Goal: Task Accomplishment & Management: Use online tool/utility

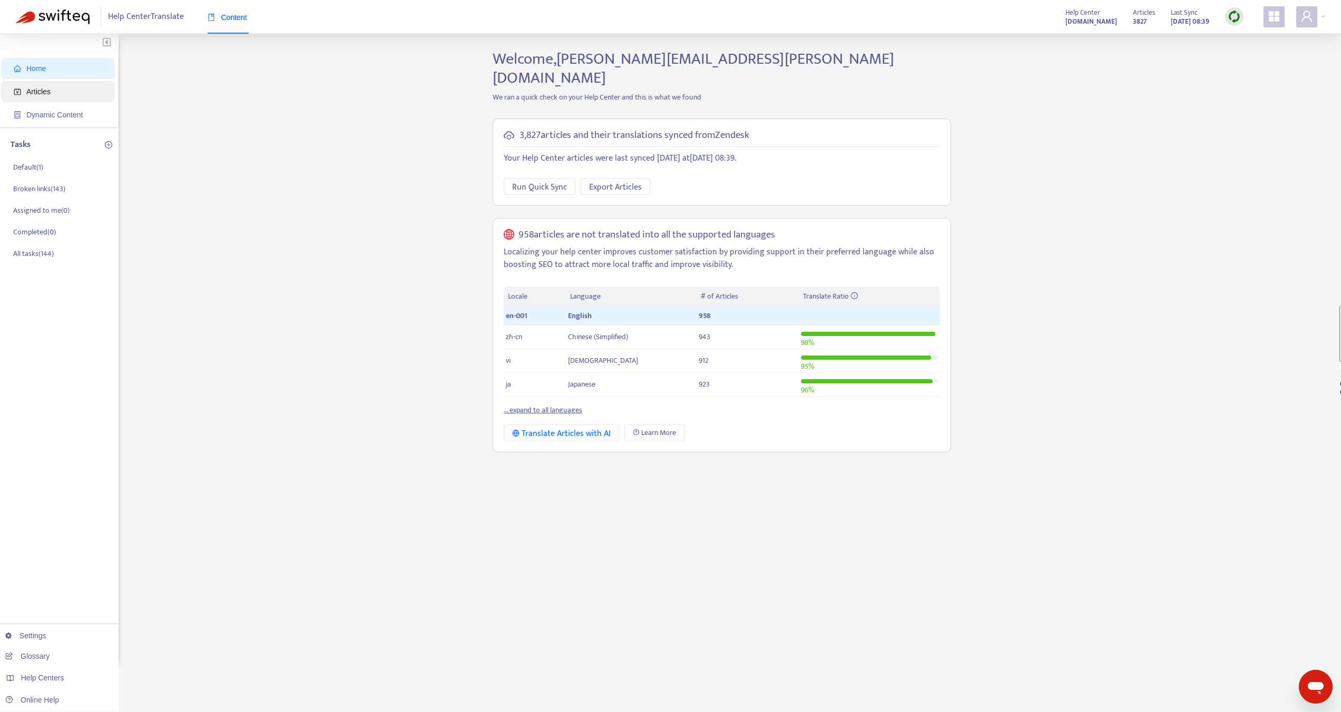
click at [58, 92] on span "Articles" at bounding box center [60, 91] width 93 height 21
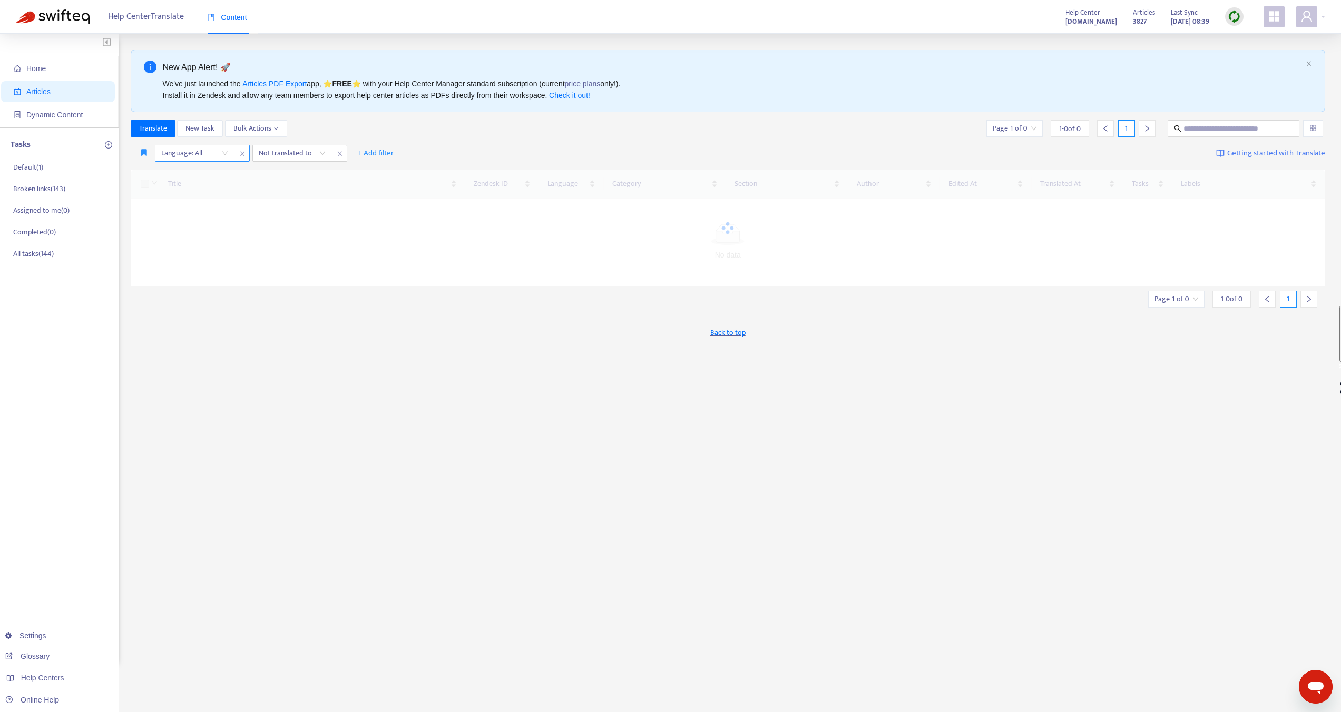
click at [183, 151] on div at bounding box center [189, 153] width 64 height 13
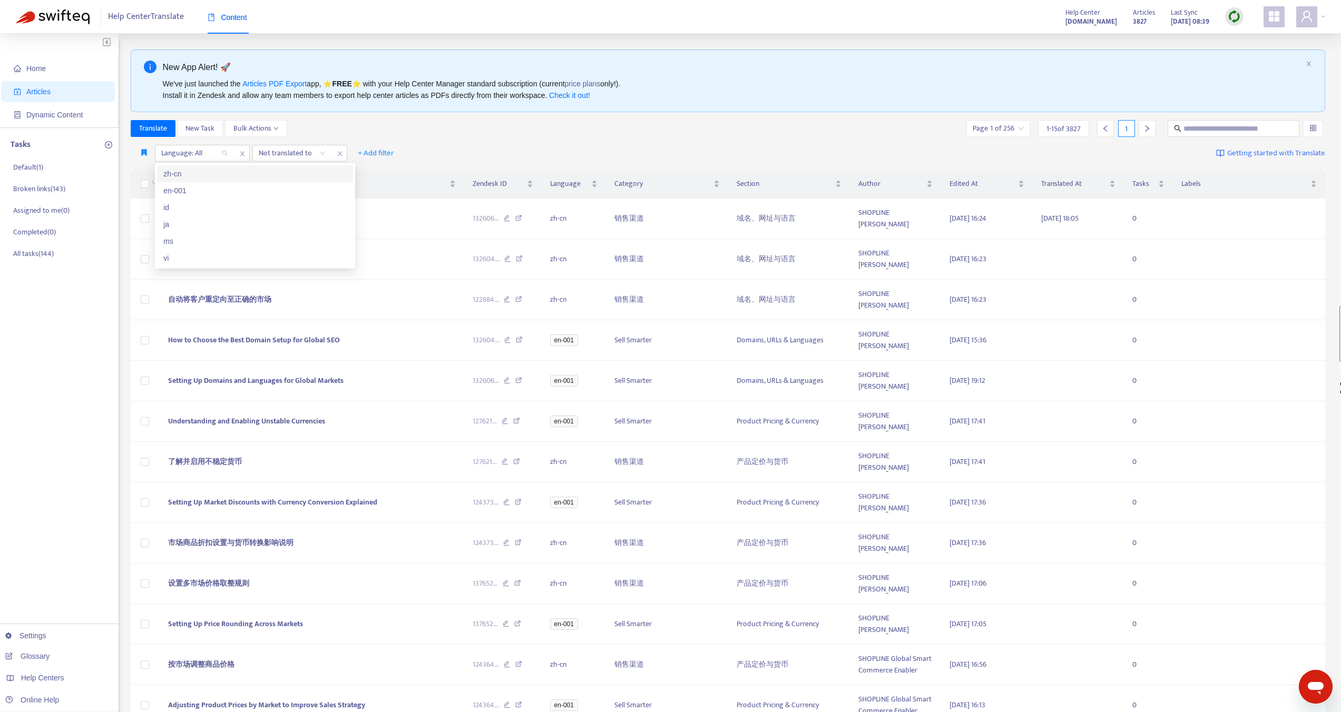
click at [185, 174] on div "zh-cn" at bounding box center [254, 174] width 183 height 12
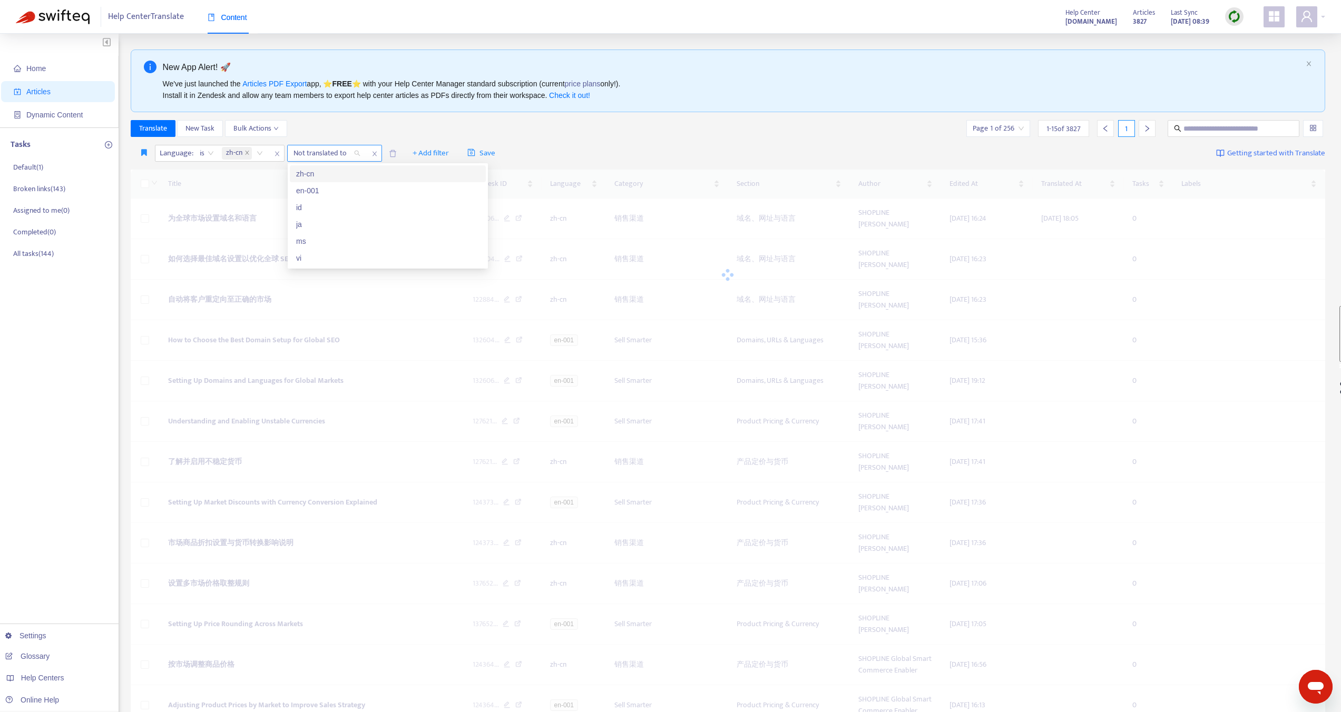
click at [339, 149] on div at bounding box center [322, 153] width 64 height 13
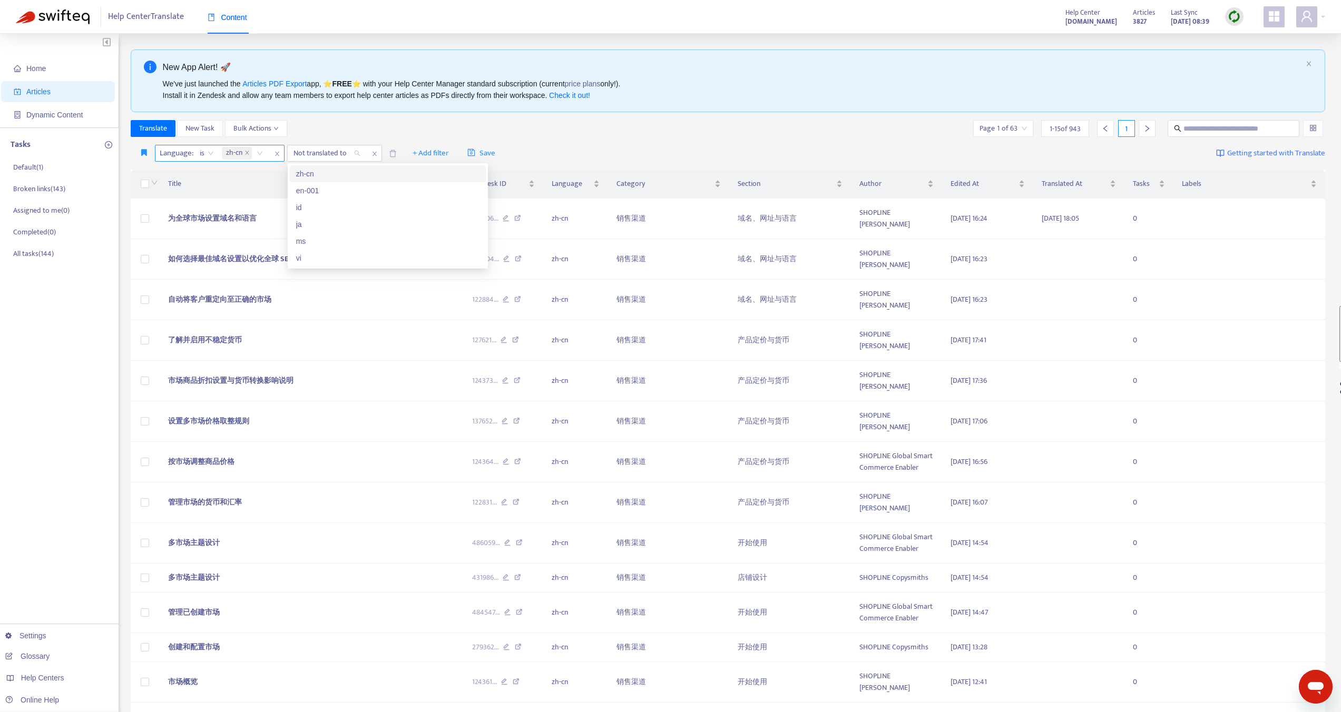
click at [234, 153] on span "zh-cn" at bounding box center [234, 153] width 16 height 13
click at [274, 155] on icon "close" at bounding box center [277, 154] width 6 height 6
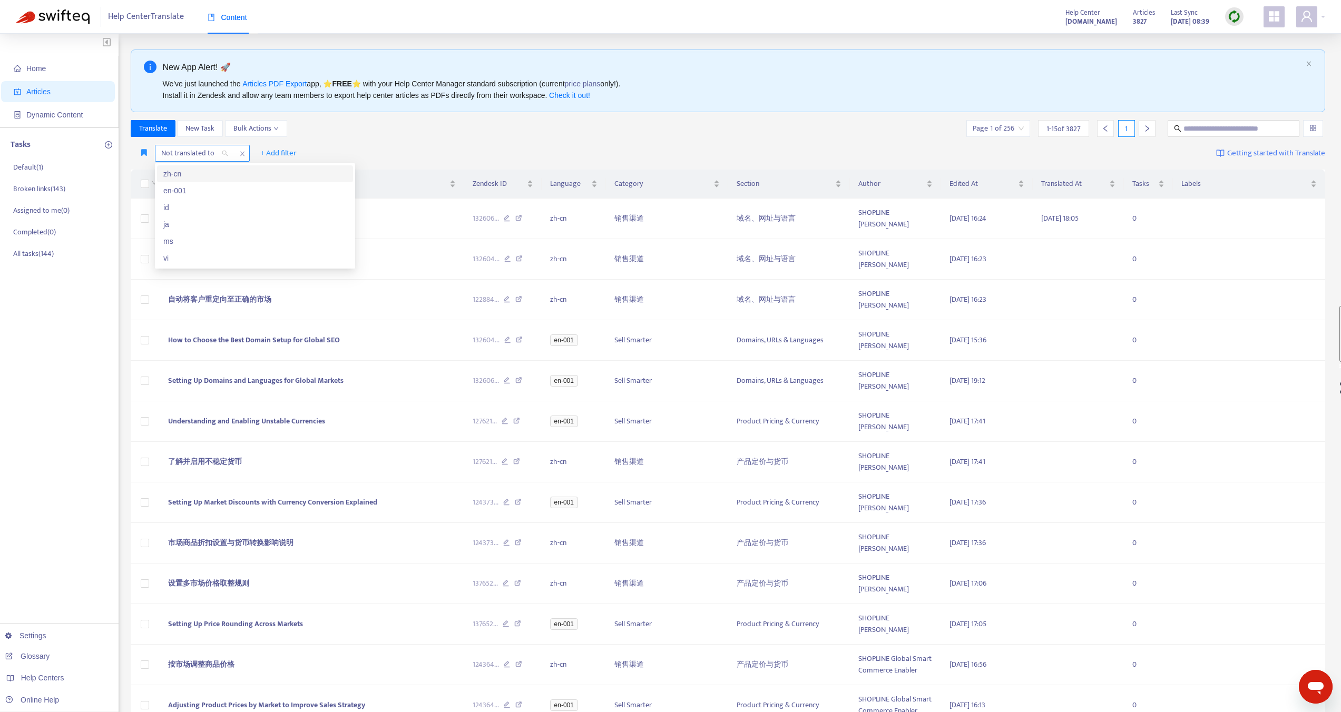
click at [212, 150] on div at bounding box center [189, 153] width 64 height 13
click at [181, 191] on div "en-001" at bounding box center [254, 191] width 183 height 12
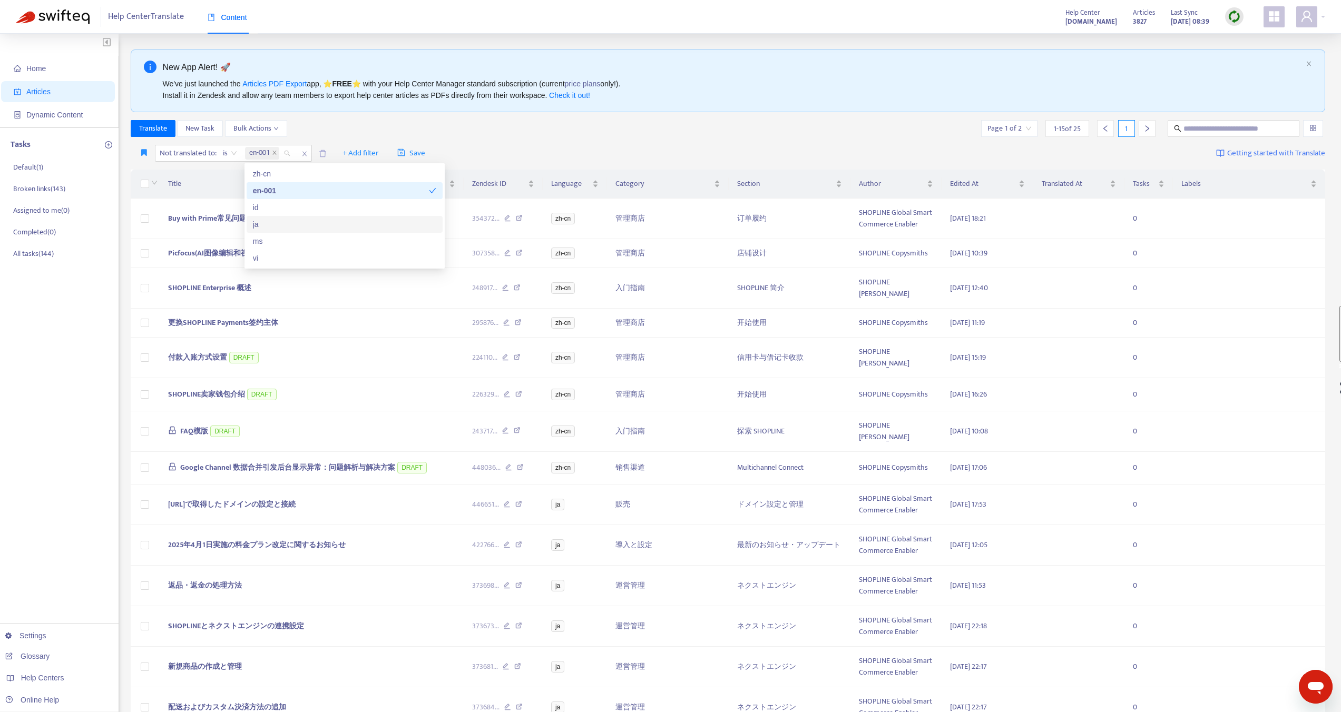
click at [258, 228] on div "ja" at bounding box center [344, 225] width 183 height 12
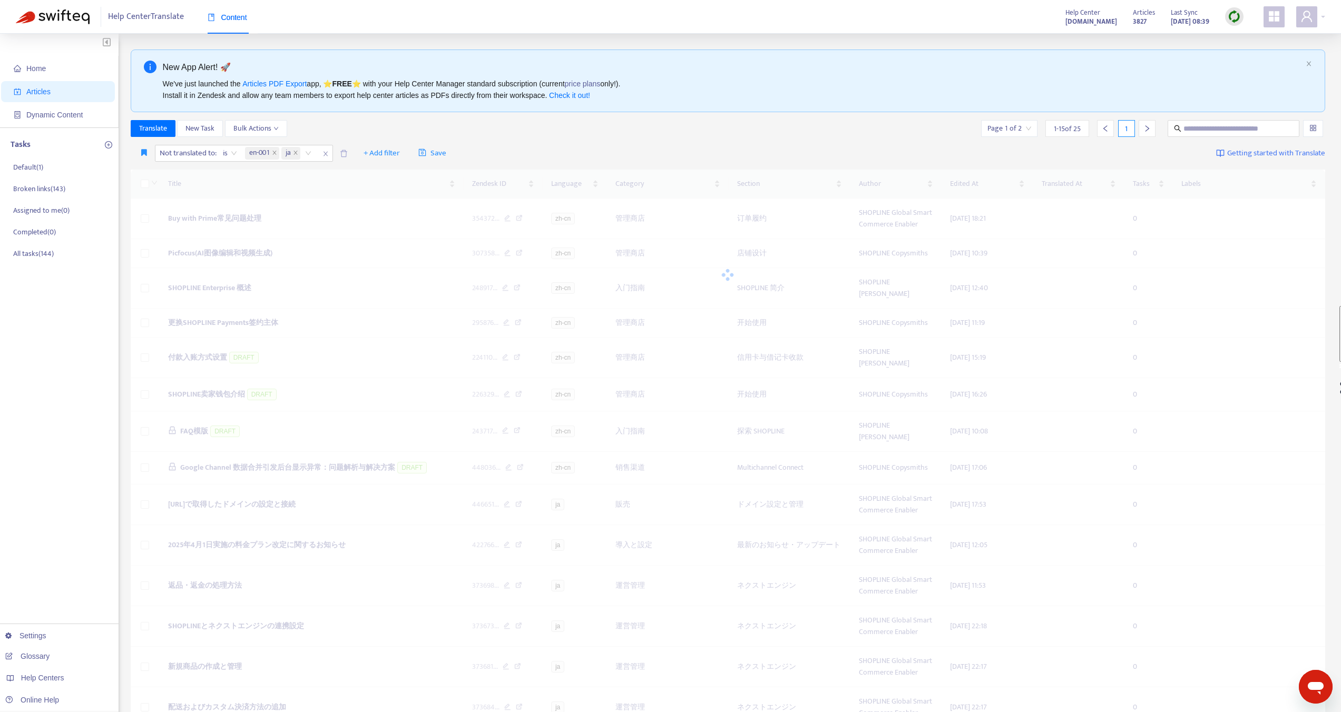
click at [534, 157] on div "Not translated to : is en-001 ja + Add filter Save Getting started with Transla…" at bounding box center [728, 153] width 1195 height 25
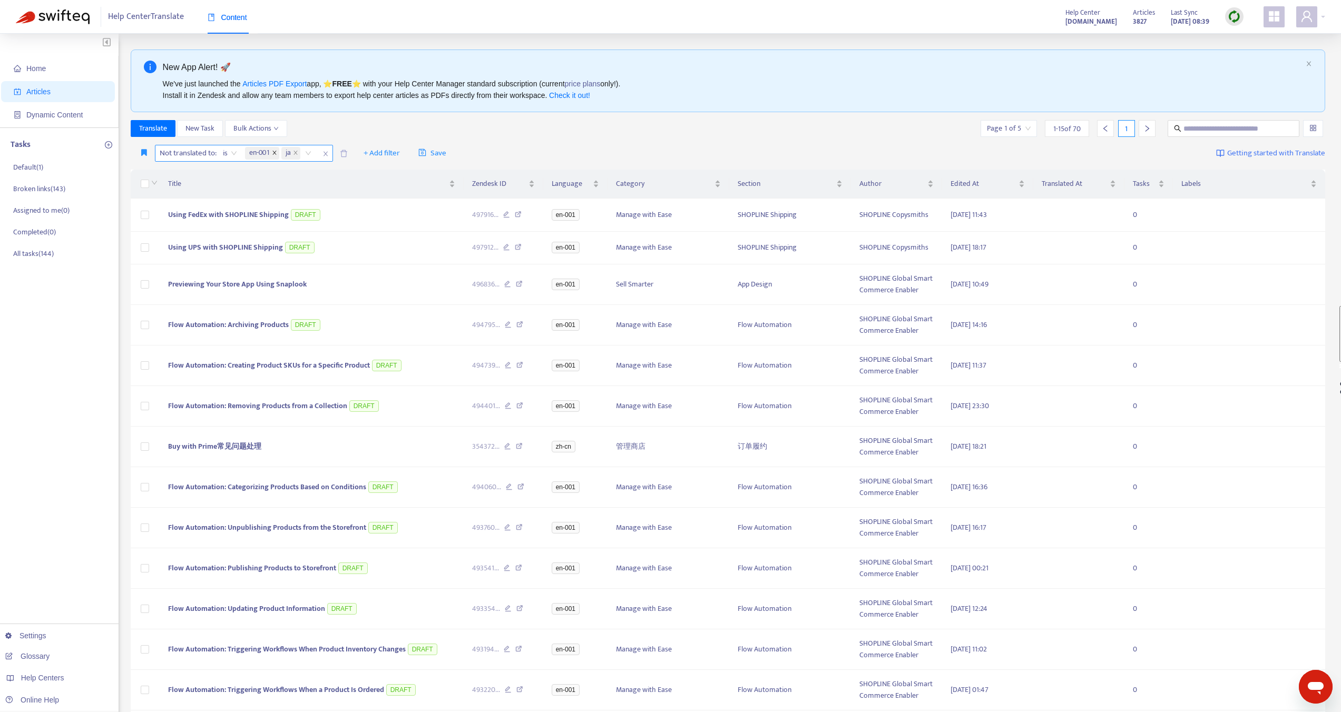
click at [275, 152] on icon "close" at bounding box center [274, 153] width 4 height 4
click at [313, 151] on span at bounding box center [307, 153] width 18 height 12
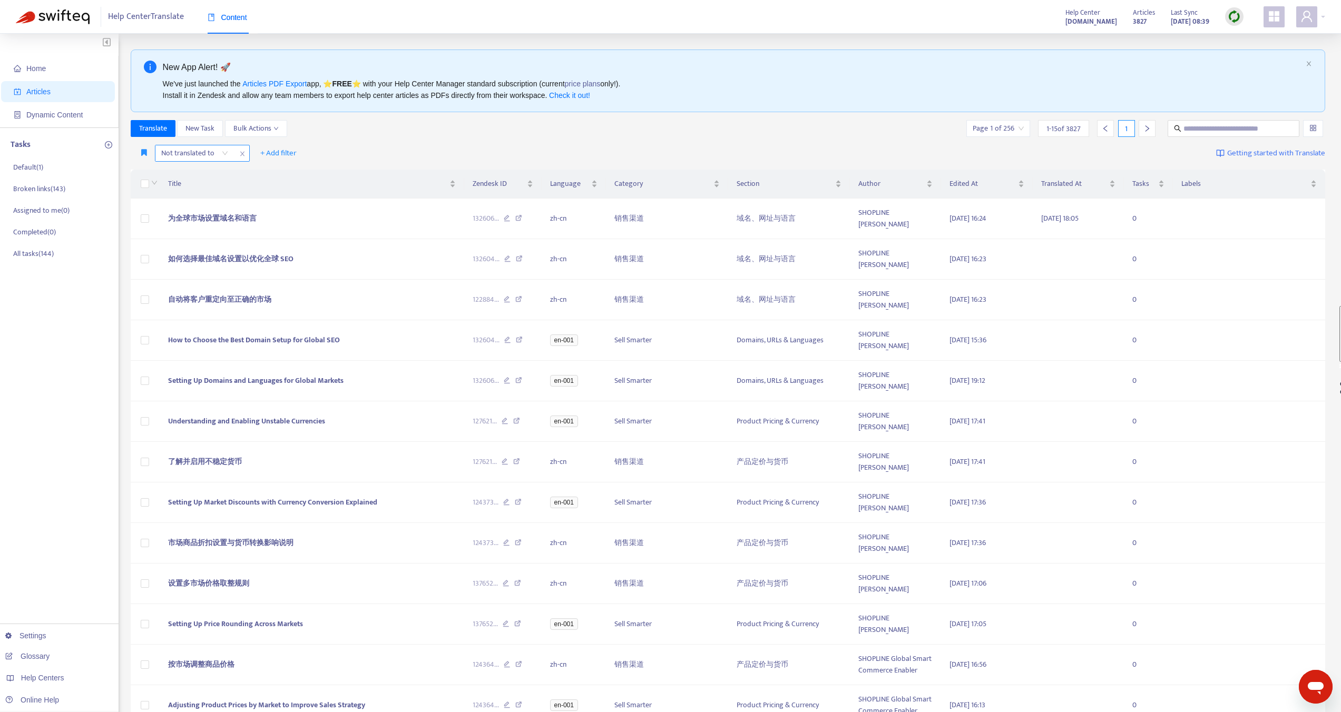
click at [203, 153] on div at bounding box center [189, 153] width 64 height 13
click at [223, 153] on div "Not translated to" at bounding box center [194, 153] width 78 height 16
click at [213, 153] on div at bounding box center [189, 153] width 64 height 13
click at [180, 187] on div "en-001" at bounding box center [254, 191] width 183 height 12
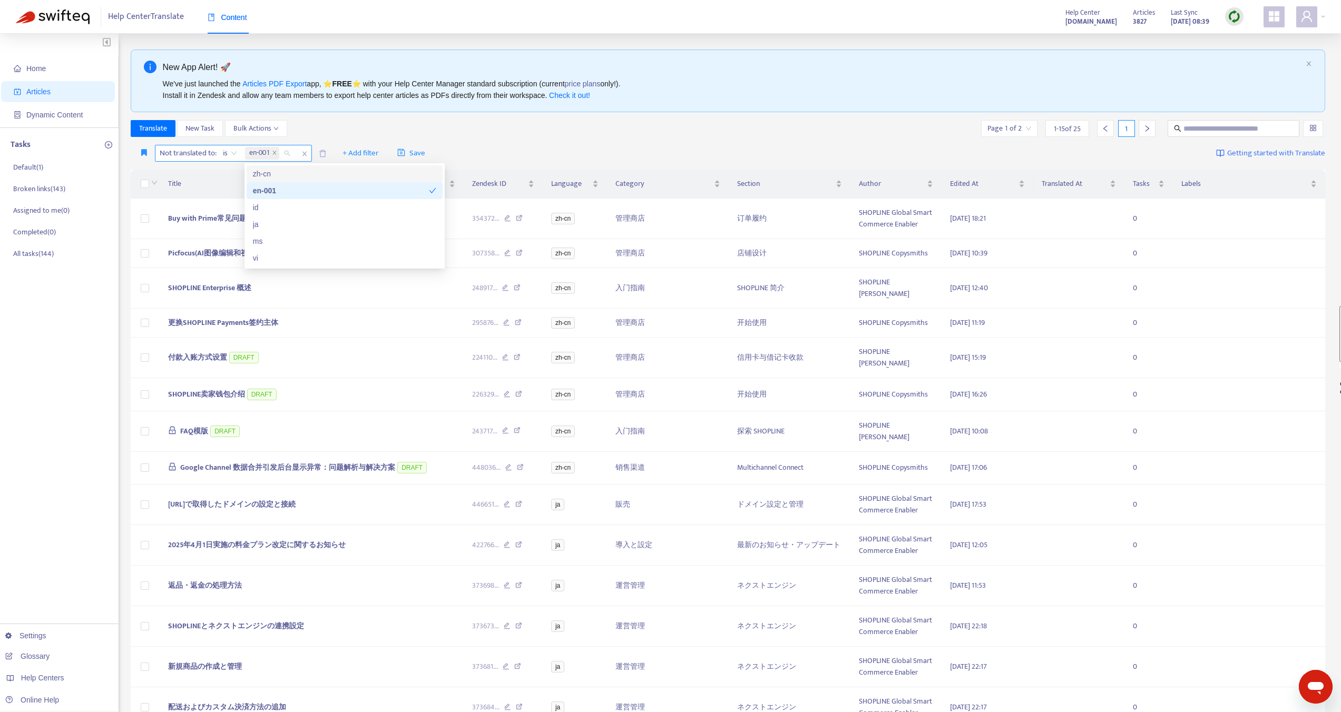
click at [306, 154] on icon "close" at bounding box center [304, 154] width 4 height 5
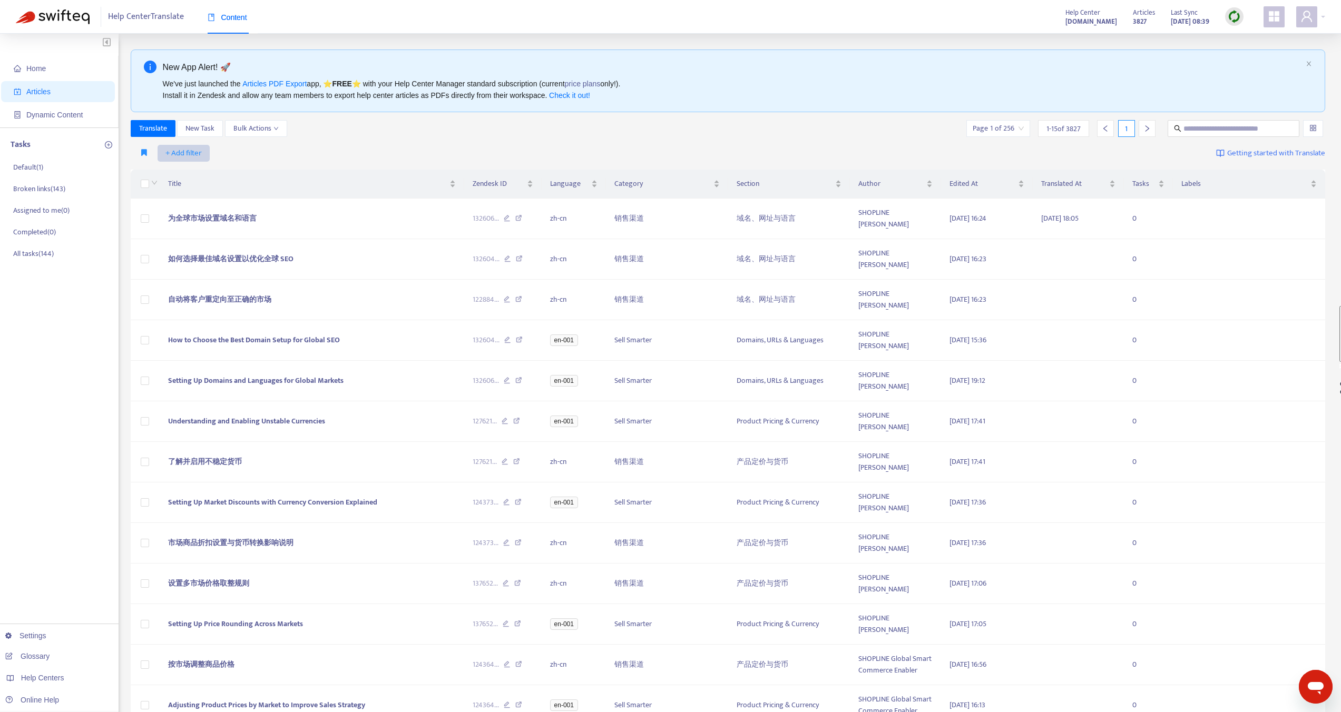
click at [195, 154] on span "+ Add filter" at bounding box center [183, 153] width 36 height 13
click at [186, 172] on span "Language" at bounding box center [198, 175] width 66 height 12
click at [224, 153] on div "Language: All" at bounding box center [194, 153] width 78 height 16
click at [192, 194] on div "en-001" at bounding box center [254, 191] width 183 height 12
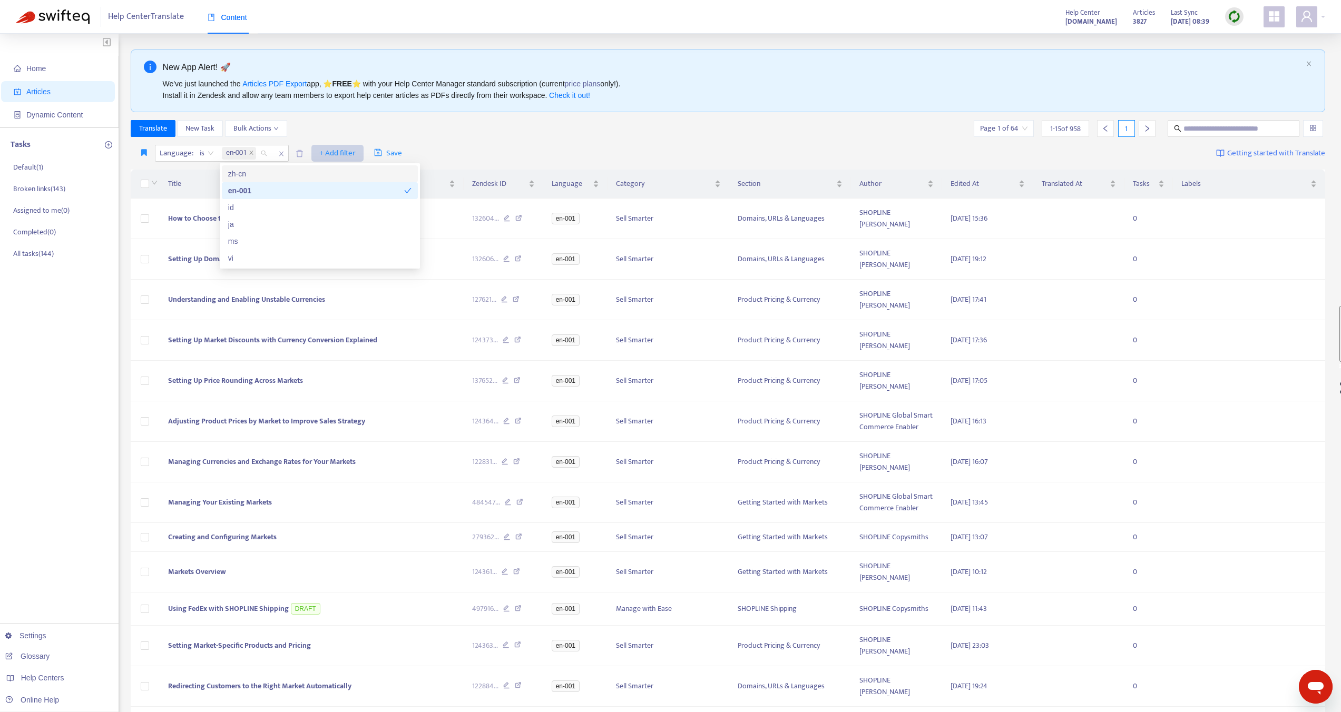
click at [328, 151] on span "+ Add filter" at bounding box center [337, 153] width 36 height 13
click at [330, 188] on span "Not translated to" at bounding box center [353, 191] width 66 height 12
click at [348, 154] on div at bounding box center [326, 153] width 64 height 13
click at [304, 225] on div "ja" at bounding box center [392, 225] width 183 height 12
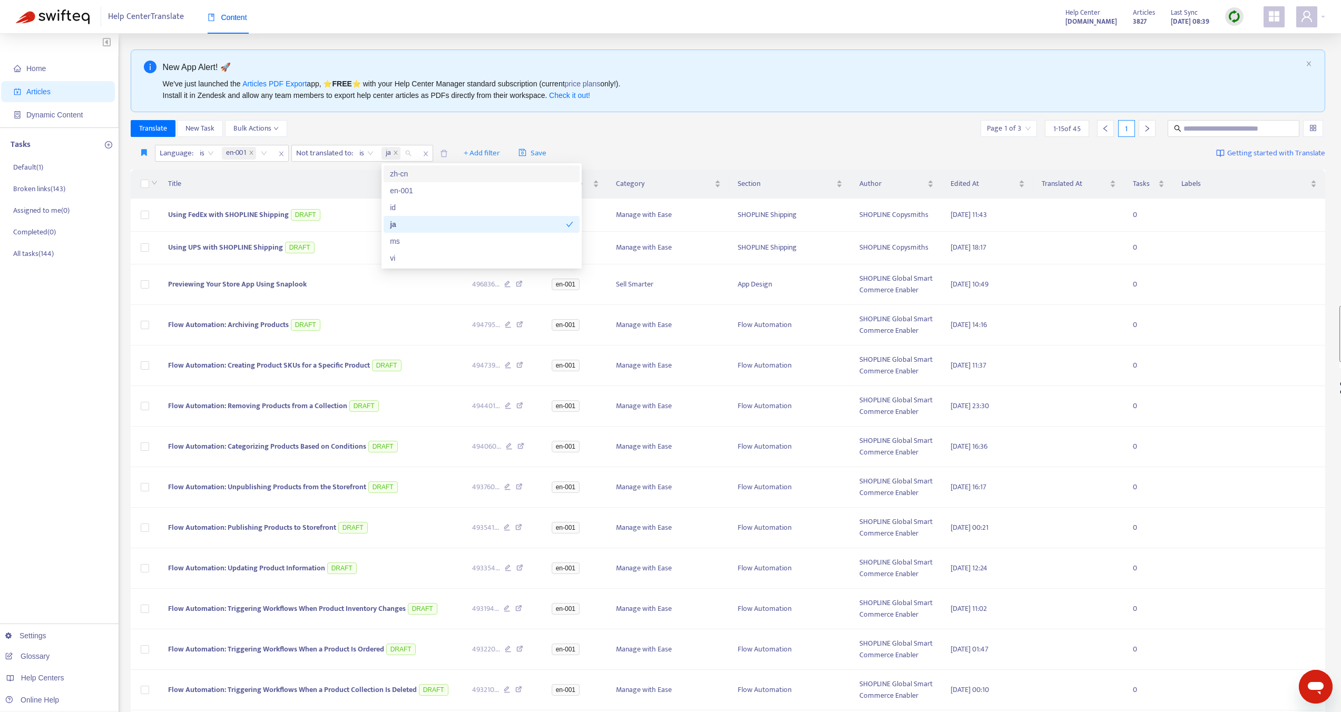
click at [615, 156] on div "Language : is en-001 Not translated to : is ja + Add filter Save Getting starte…" at bounding box center [728, 153] width 1195 height 25
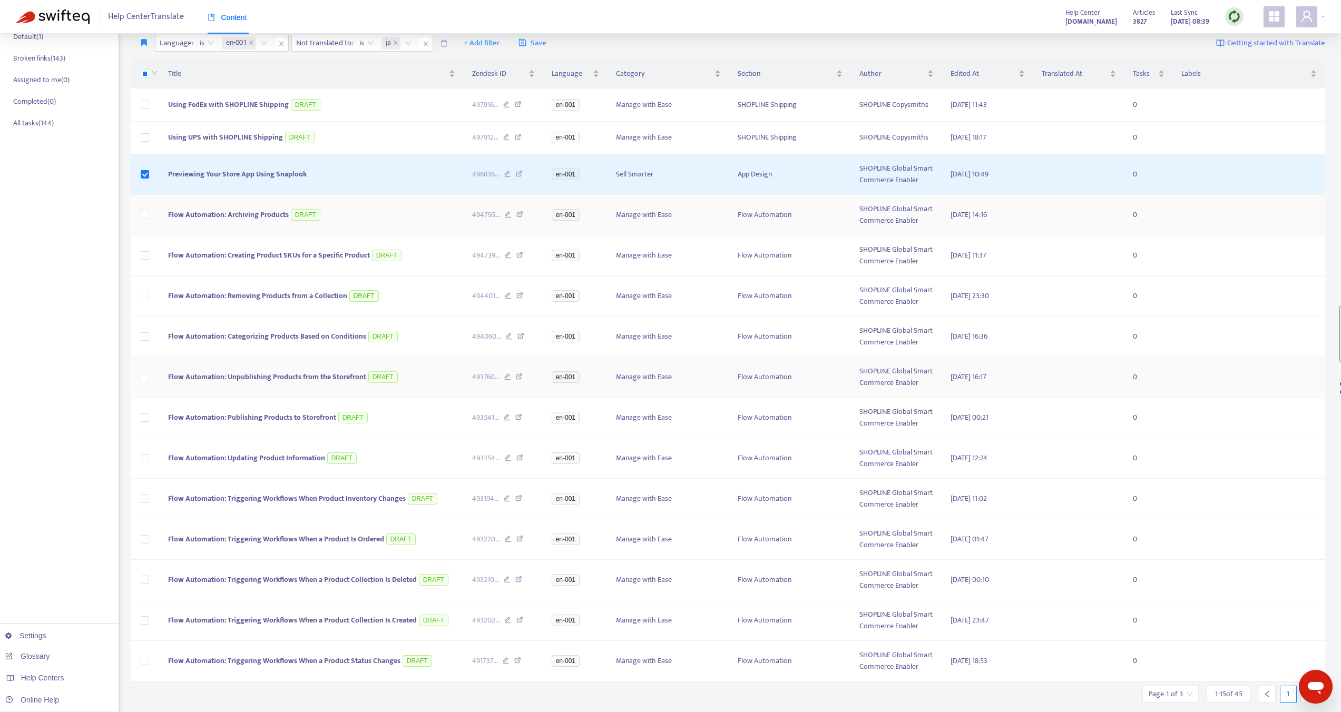
scroll to position [159, 0]
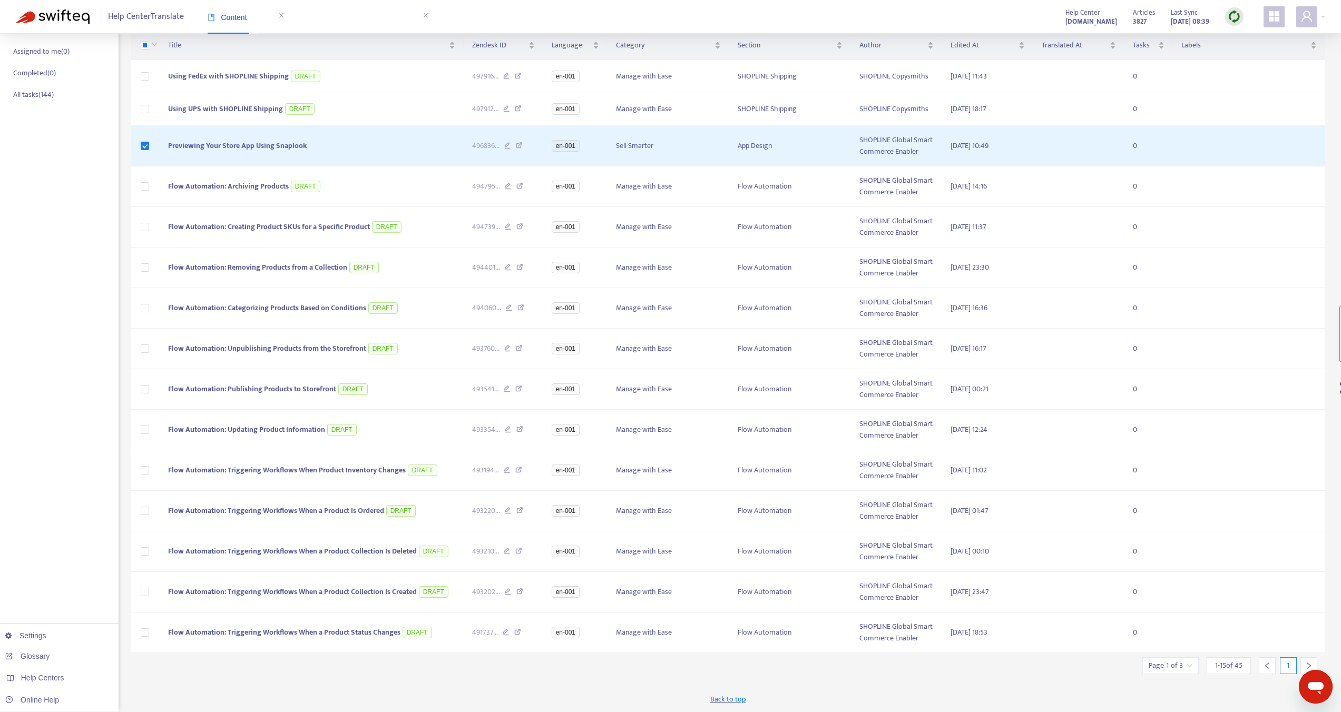
click at [1306, 661] on div at bounding box center [1308, 665] width 17 height 17
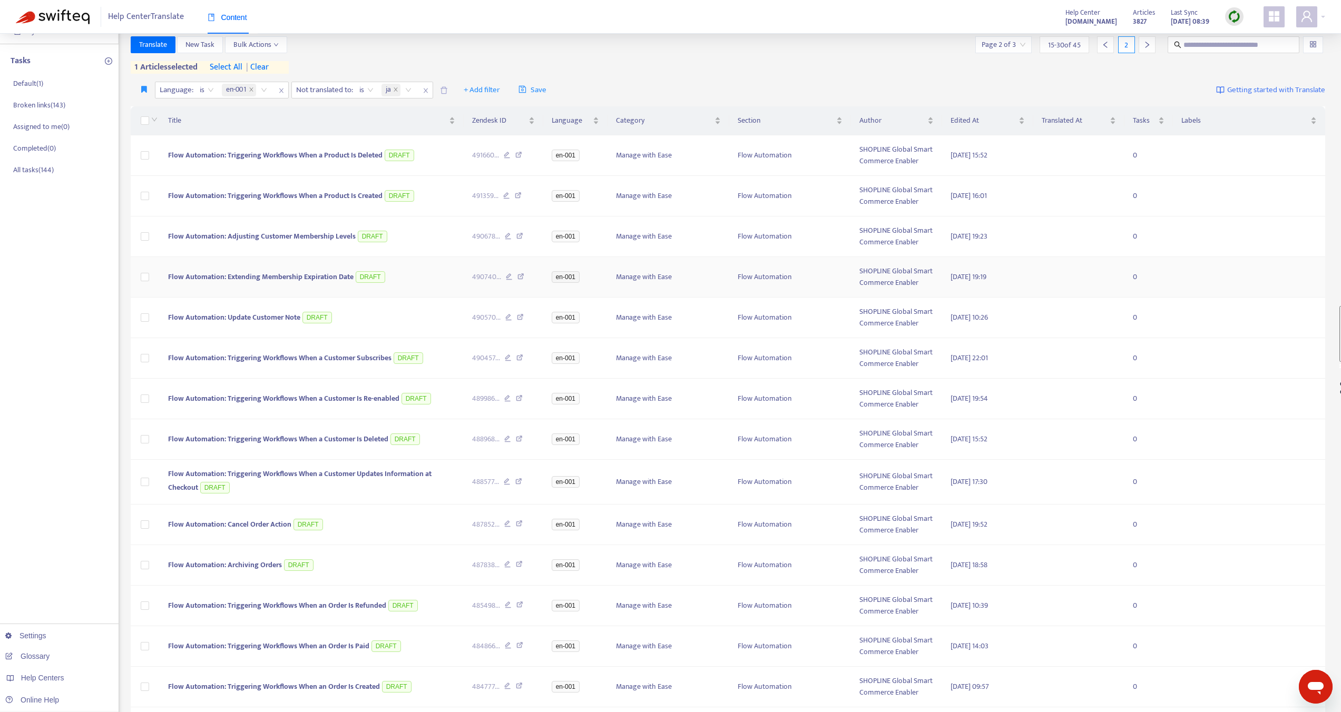
scroll to position [179, 0]
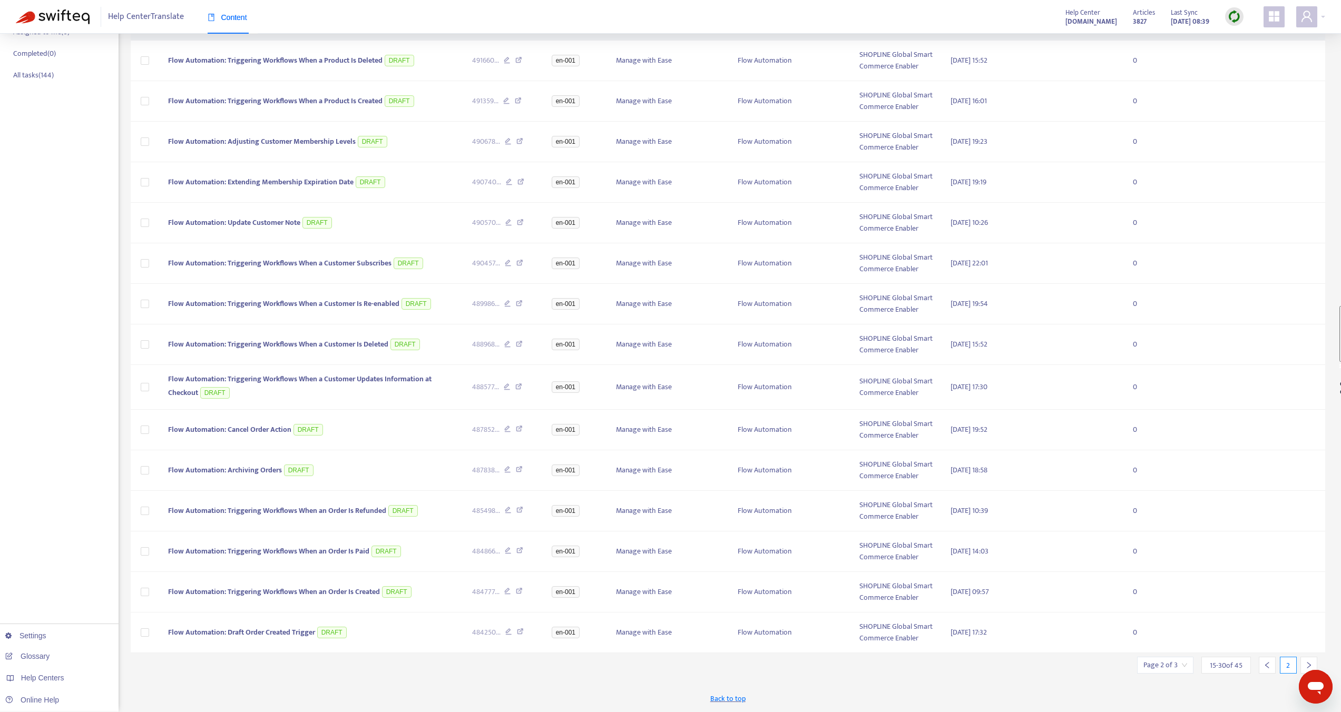
click at [1307, 662] on icon "right" at bounding box center [1308, 665] width 7 height 7
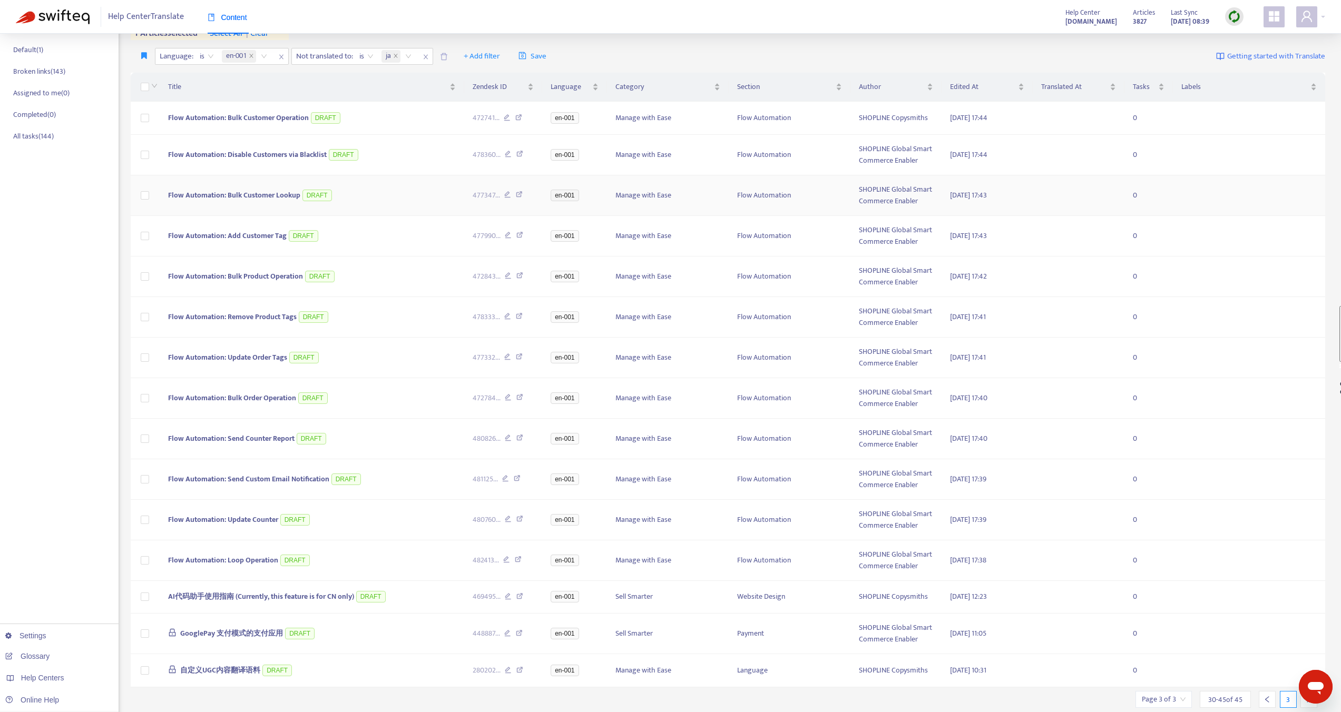
scroll to position [152, 0]
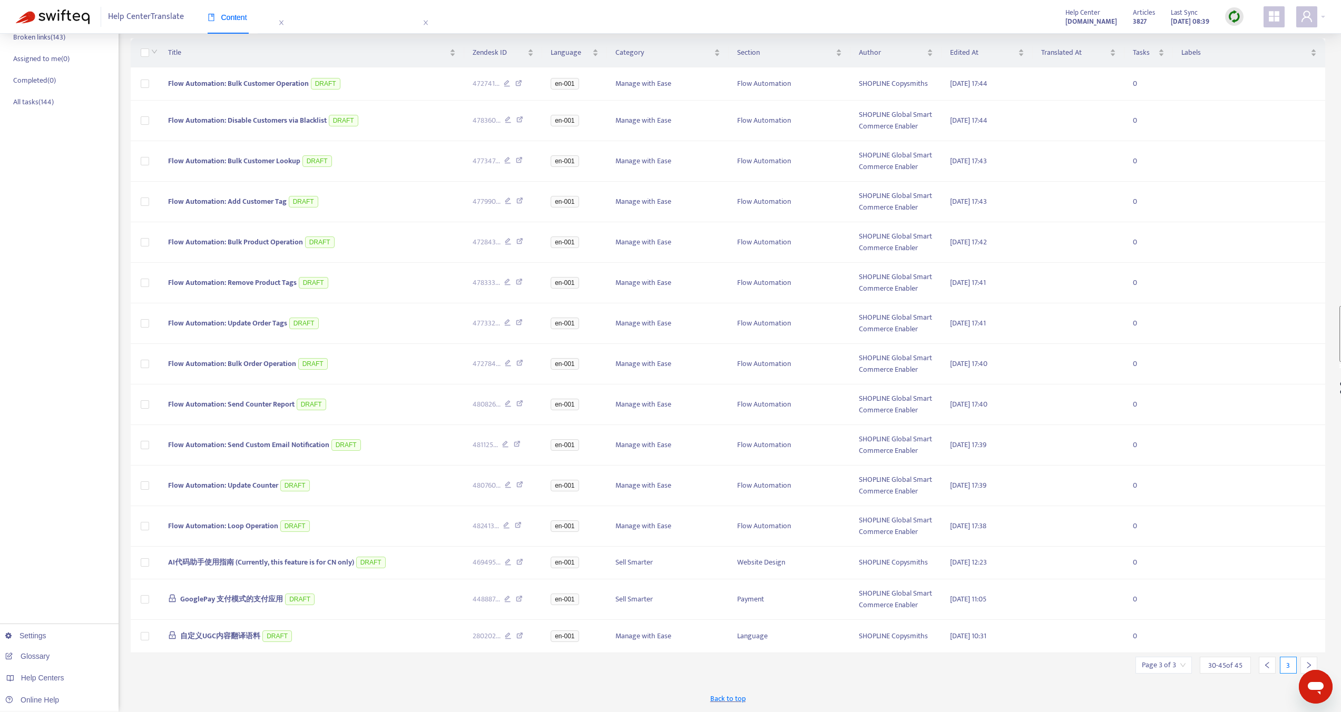
click at [1271, 665] on div at bounding box center [1266, 665] width 17 height 17
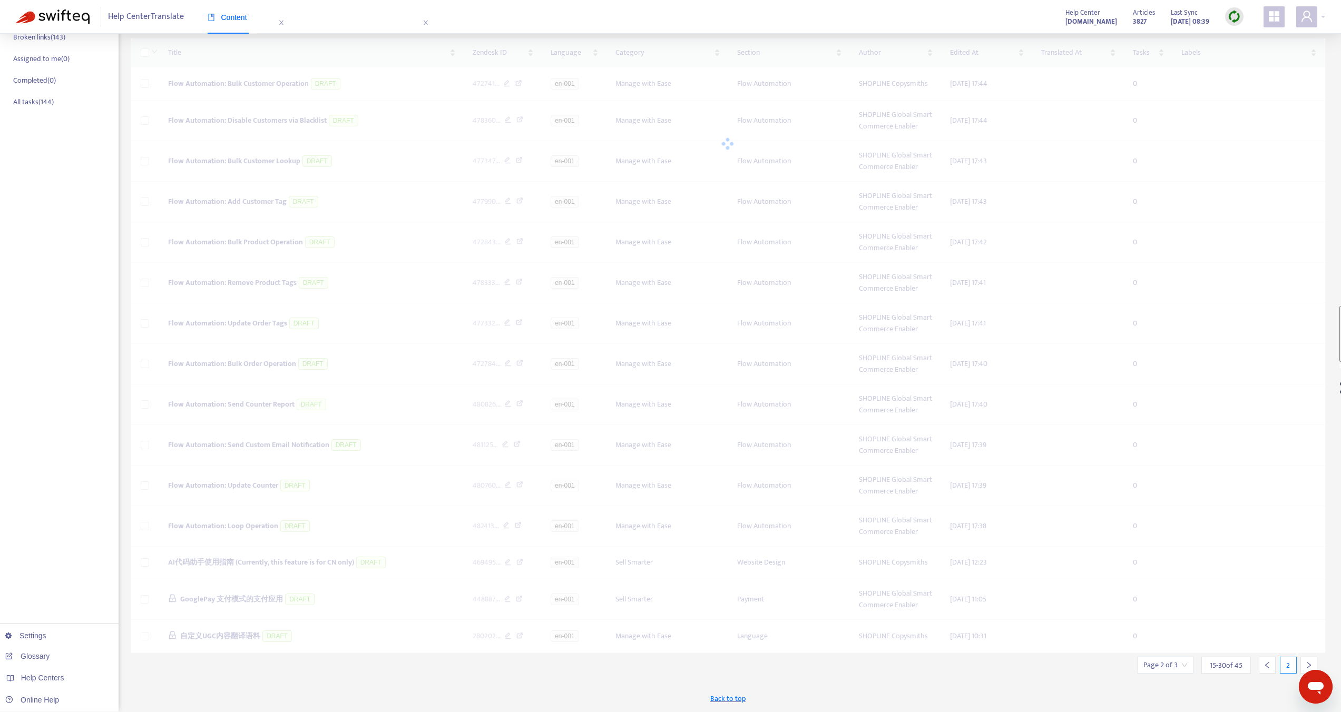
click at [1271, 665] on div at bounding box center [1266, 665] width 17 height 17
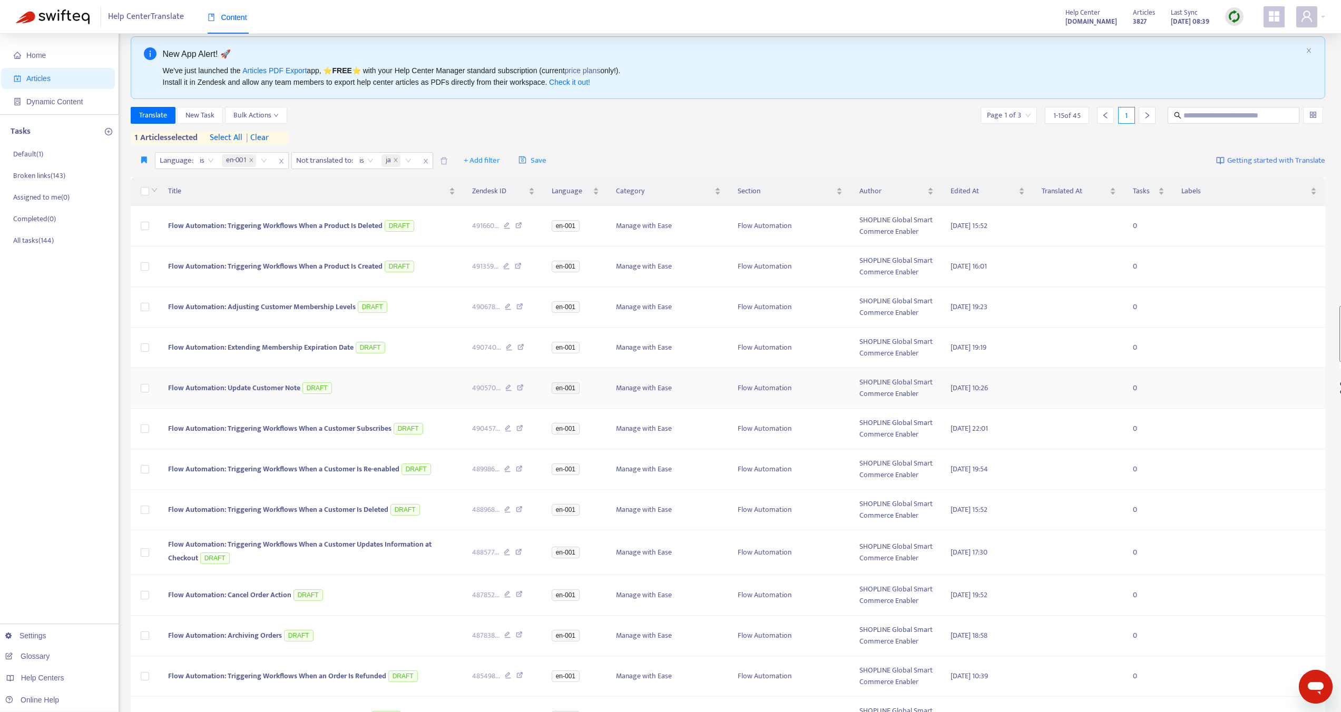
scroll to position [0, 0]
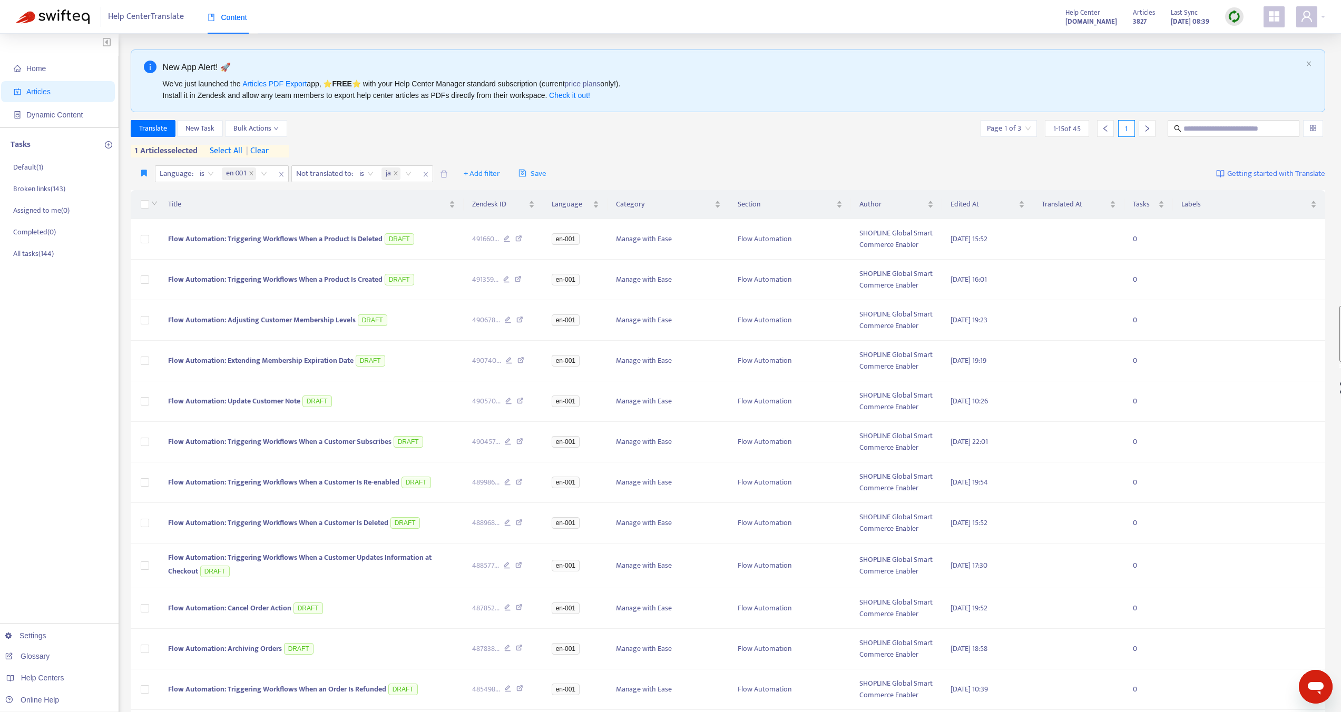
click at [454, 147] on div "Translate New Task Bulk Actions Page 1 of 3 1 - 15 of 45 1 1 articles selected …" at bounding box center [728, 138] width 1195 height 37
click at [172, 129] on button "Translate" at bounding box center [153, 128] width 45 height 17
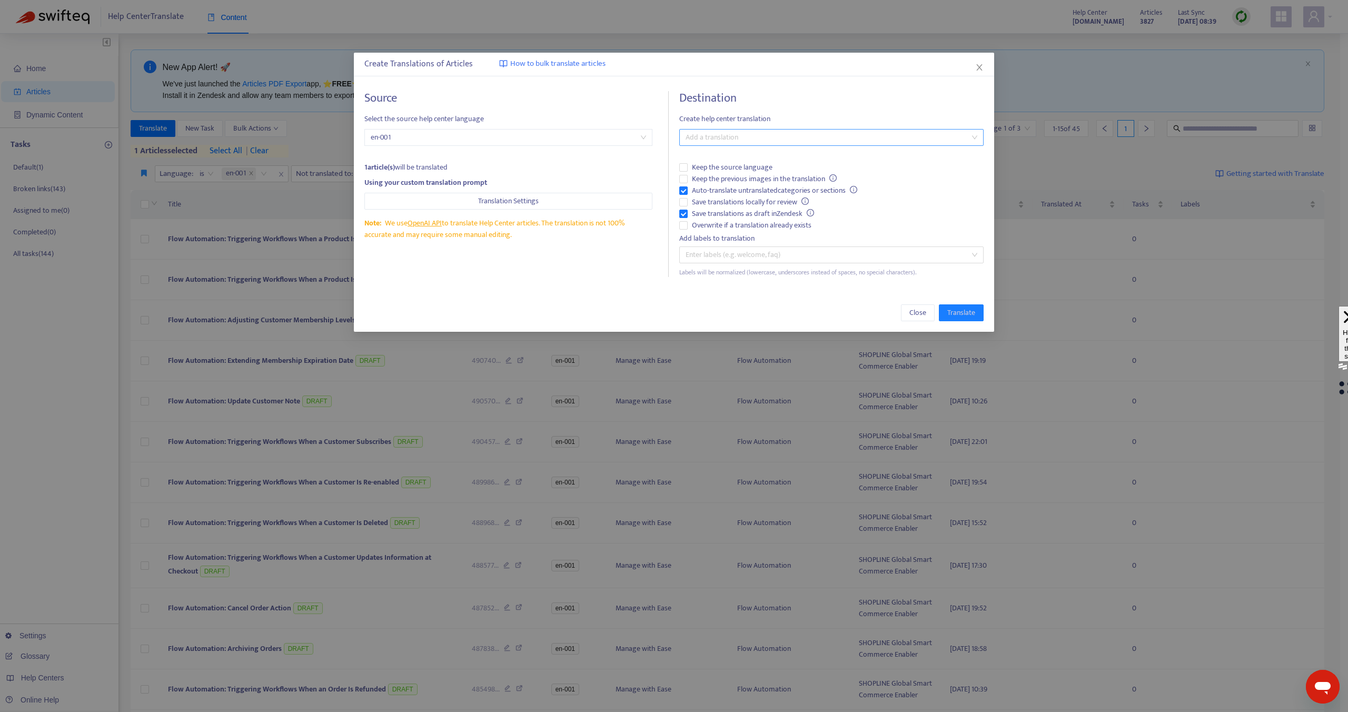
click at [712, 136] on div at bounding box center [826, 137] width 289 height 13
click at [715, 209] on div "Japanese ( ja )" at bounding box center [832, 209] width 288 height 12
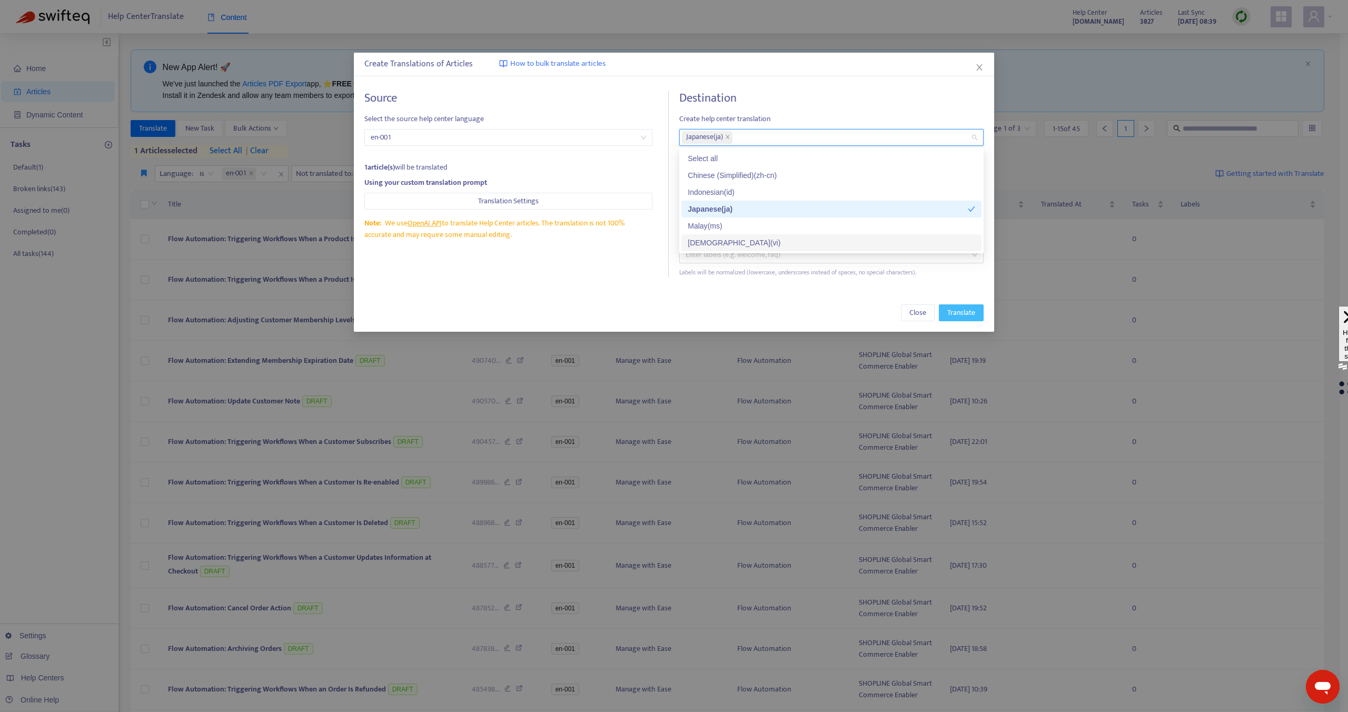
click at [962, 309] on span "Translate" at bounding box center [962, 313] width 28 height 12
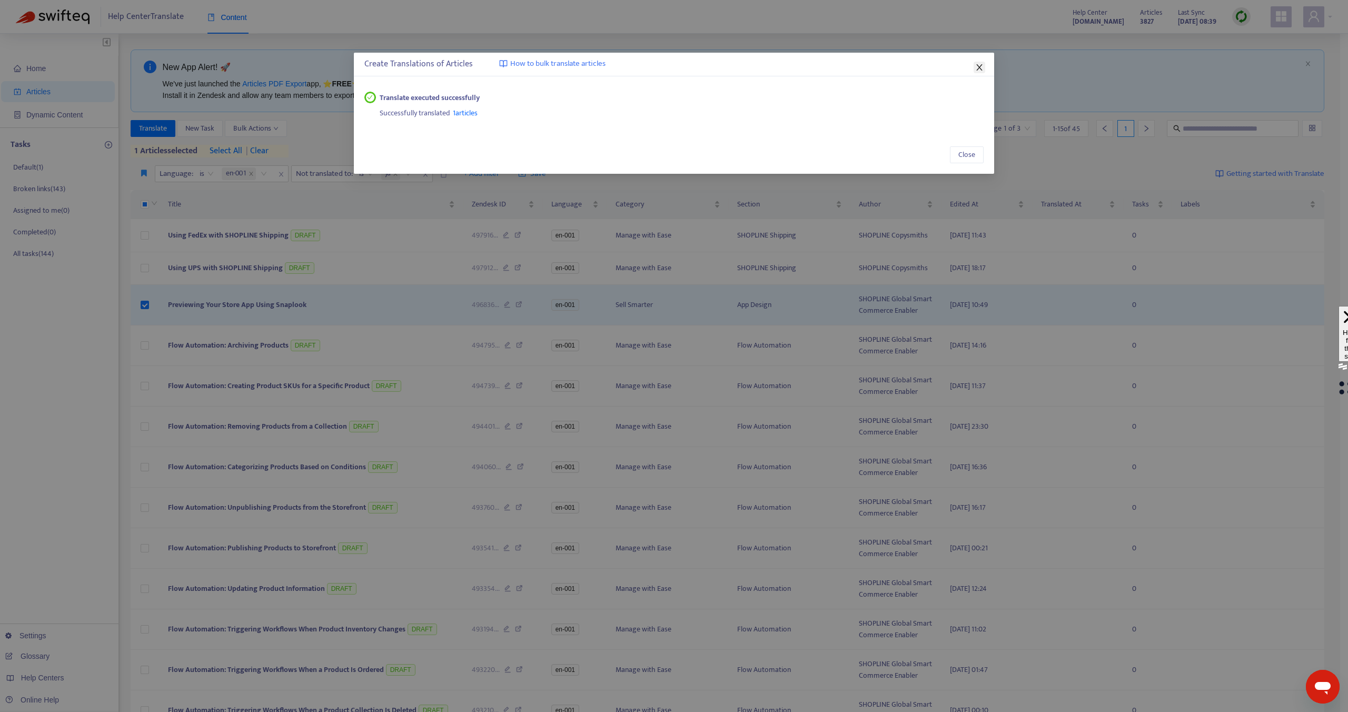
click at [978, 67] on icon "close" at bounding box center [980, 67] width 8 height 8
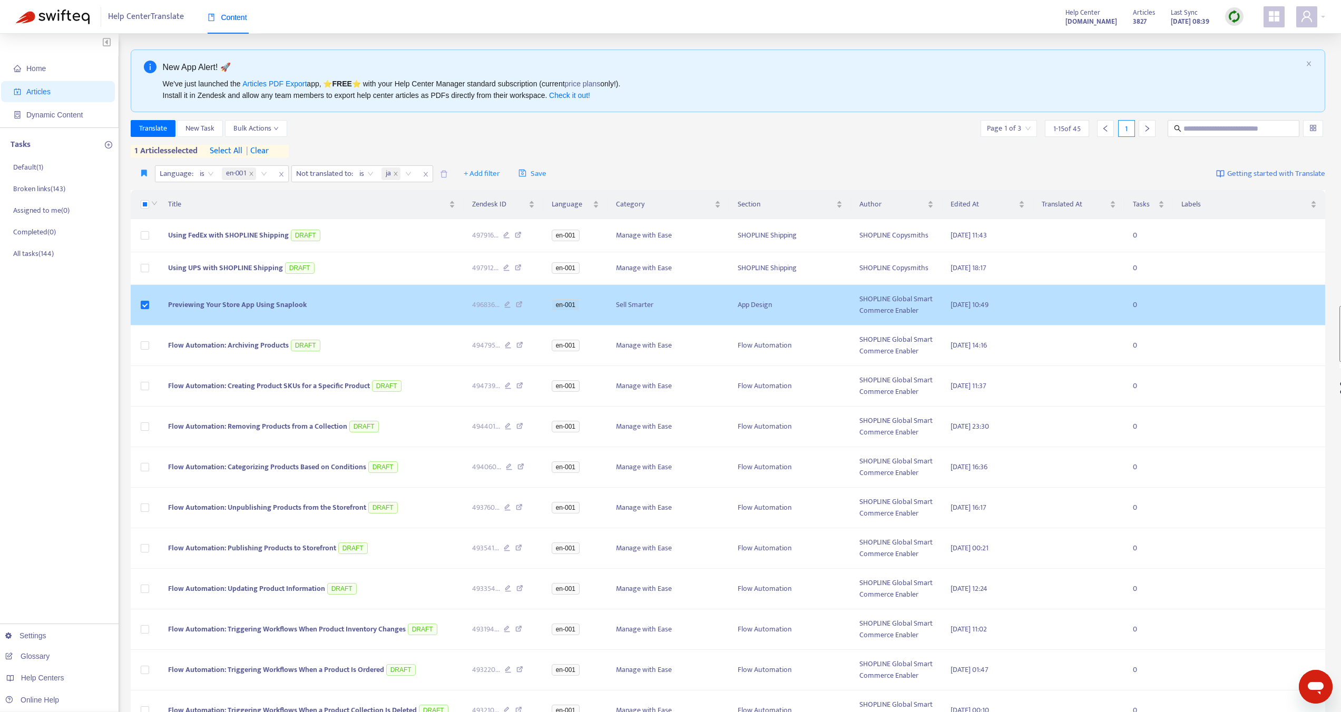
click at [223, 307] on span "Previewing Your Store App Using Snaplook" at bounding box center [237, 305] width 139 height 12
